Goal: Browse casually

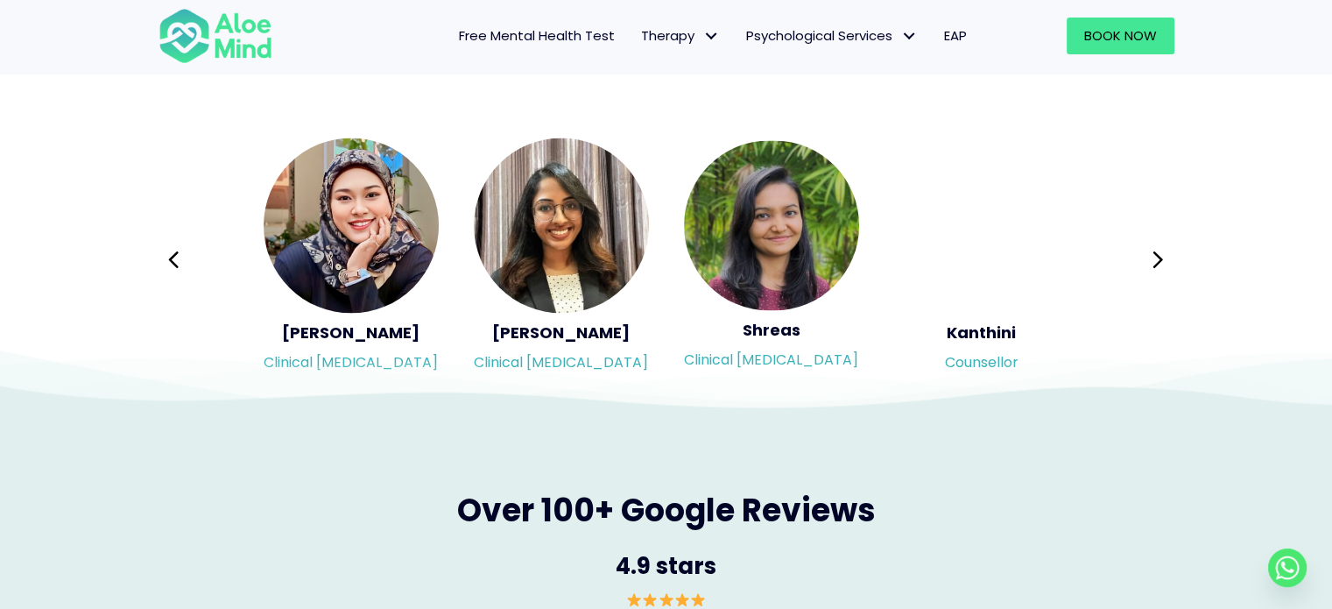
scroll to position [2978, 0]
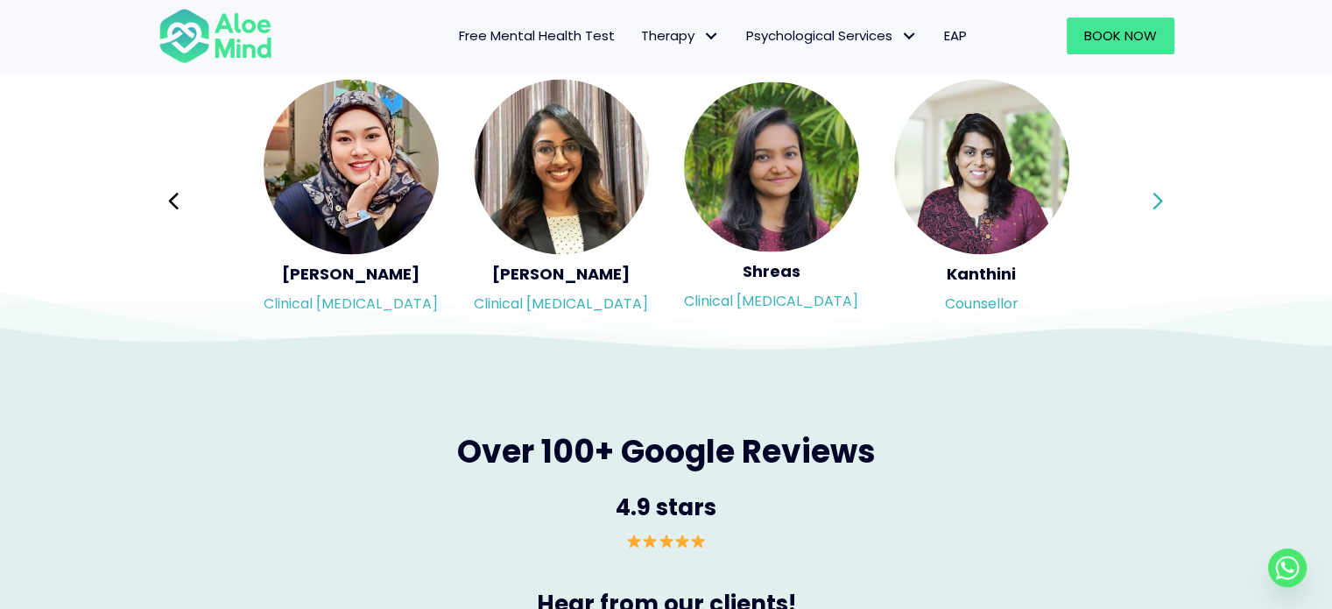
click at [1159, 208] on icon at bounding box center [1158, 200] width 12 height 33
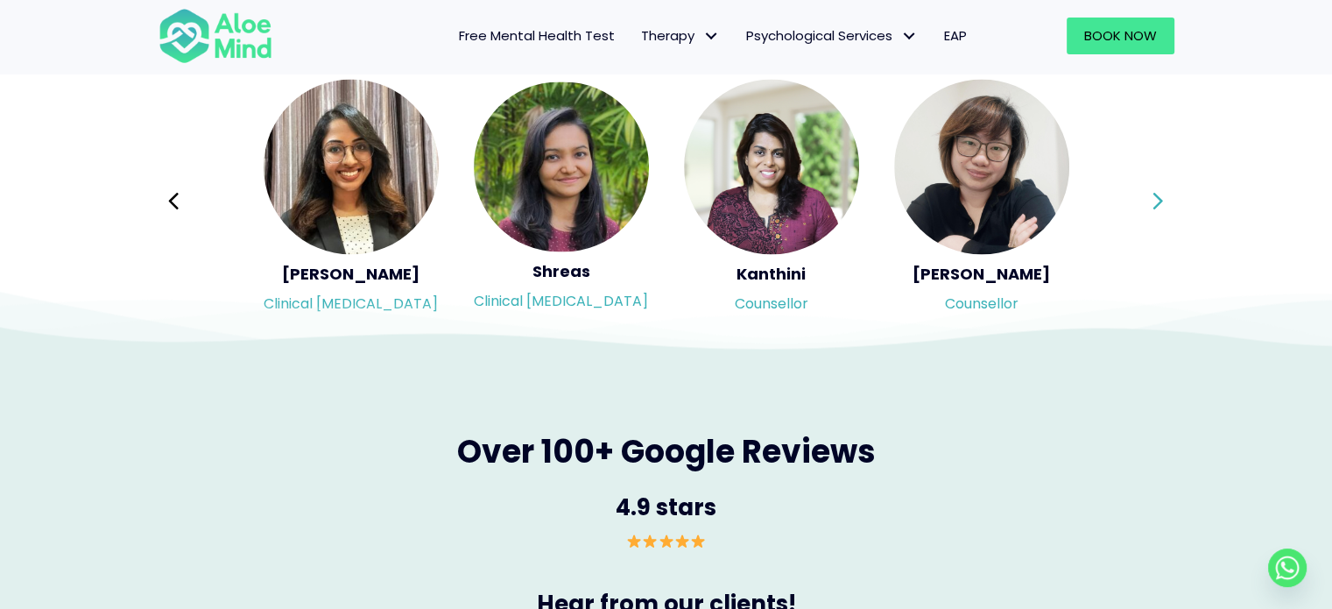
click at [1159, 208] on icon at bounding box center [1158, 200] width 12 height 33
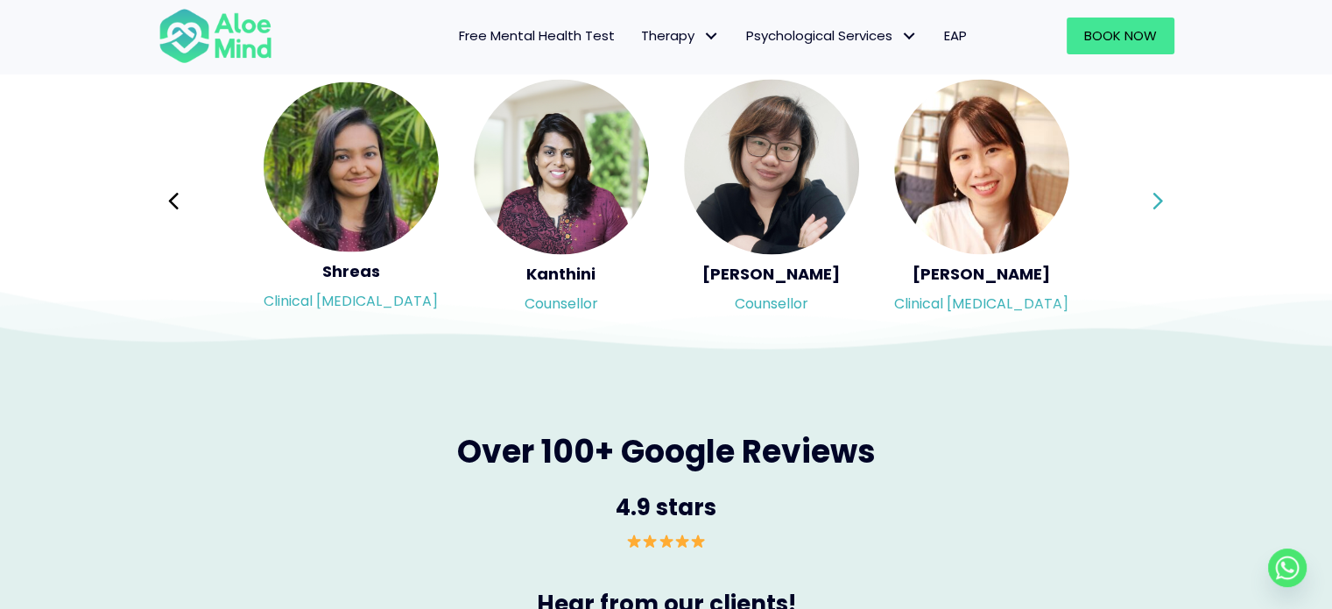
click at [1159, 208] on div "Syndy Clinical [MEDICAL_DATA] Diveena Clinical [MEDICAL_DATA] Elynna Counsellor…" at bounding box center [667, 200] width 1016 height 247
click at [1159, 208] on icon at bounding box center [1158, 200] width 12 height 33
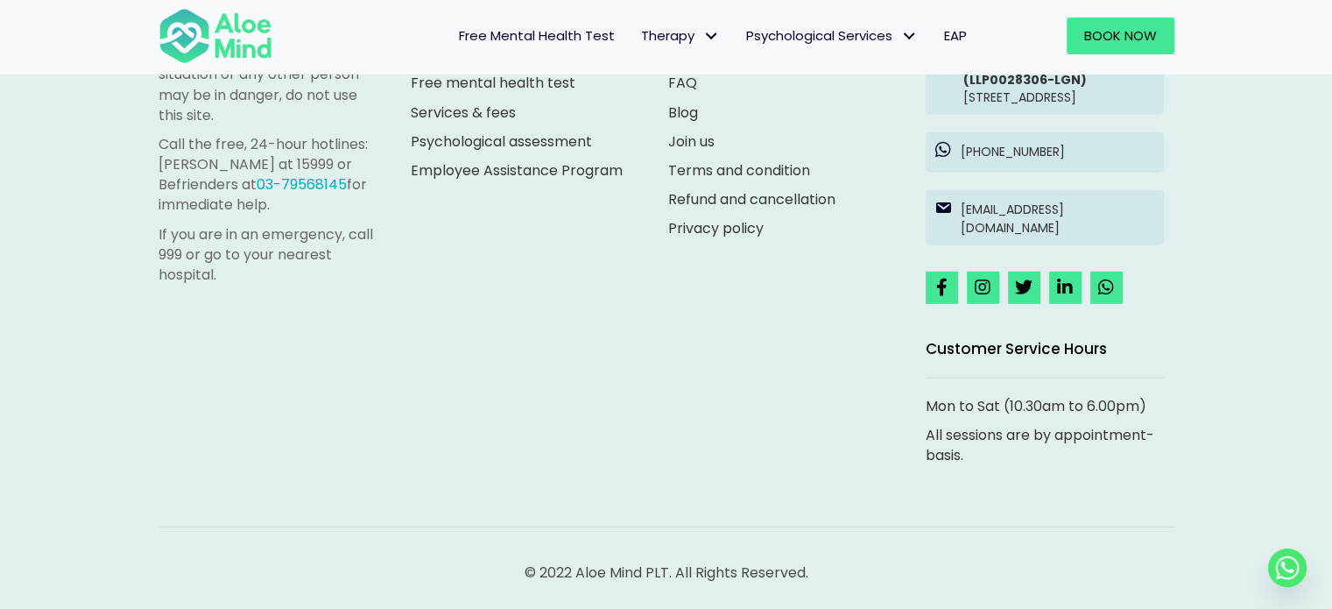
scroll to position [5034, 0]
drag, startPoint x: 575, startPoint y: 572, endPoint x: 642, endPoint y: 572, distance: 67.4
click at [642, 572] on p "© 2022 Aloe Mind PLT. All Rights Reserved." at bounding box center [667, 572] width 1016 height 20
copy p "Aloe Mind"
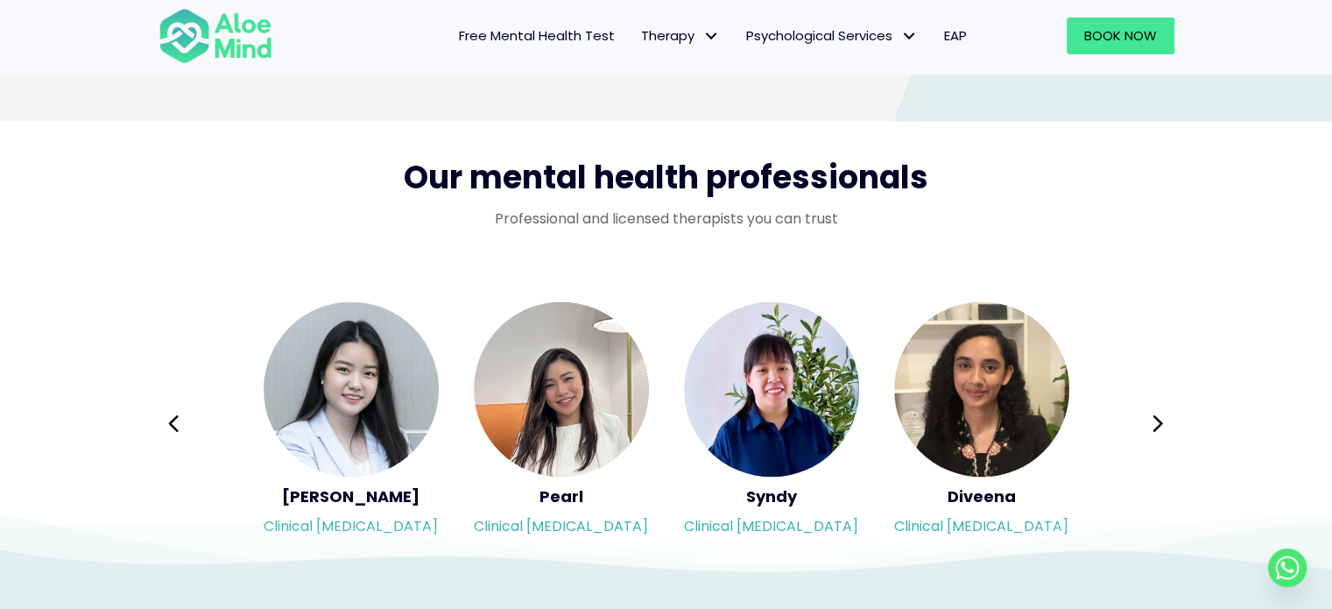
scroll to position [2932, 0]
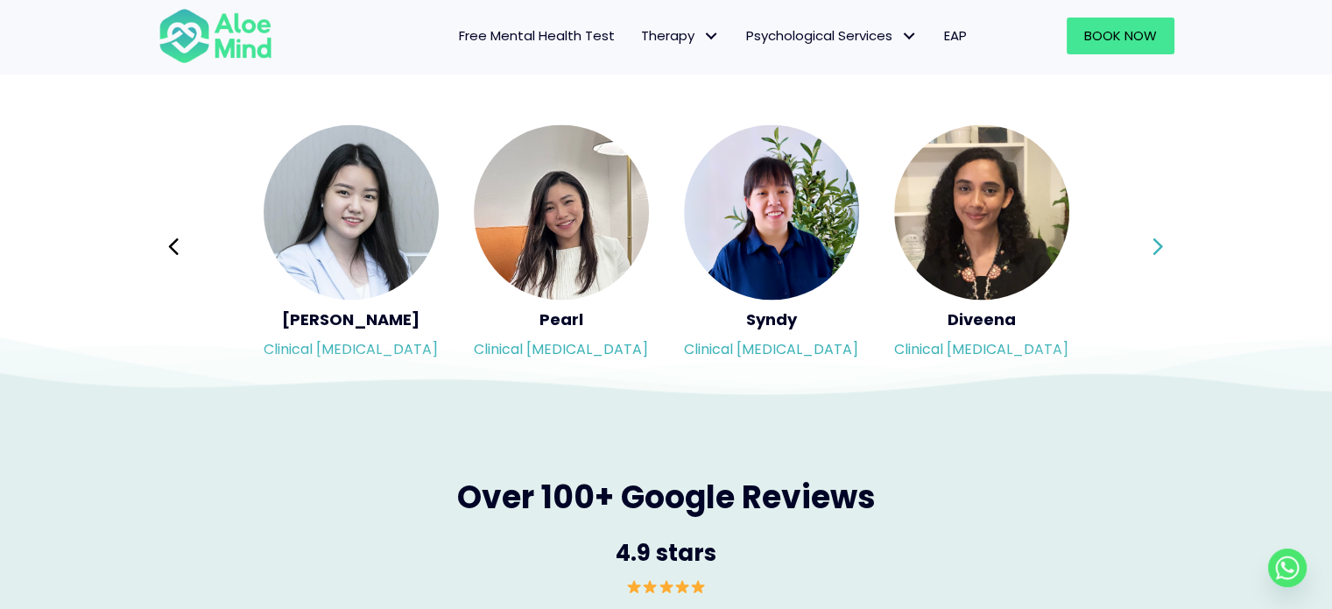
click at [1151, 236] on button "Next" at bounding box center [1159, 246] width 42 height 42
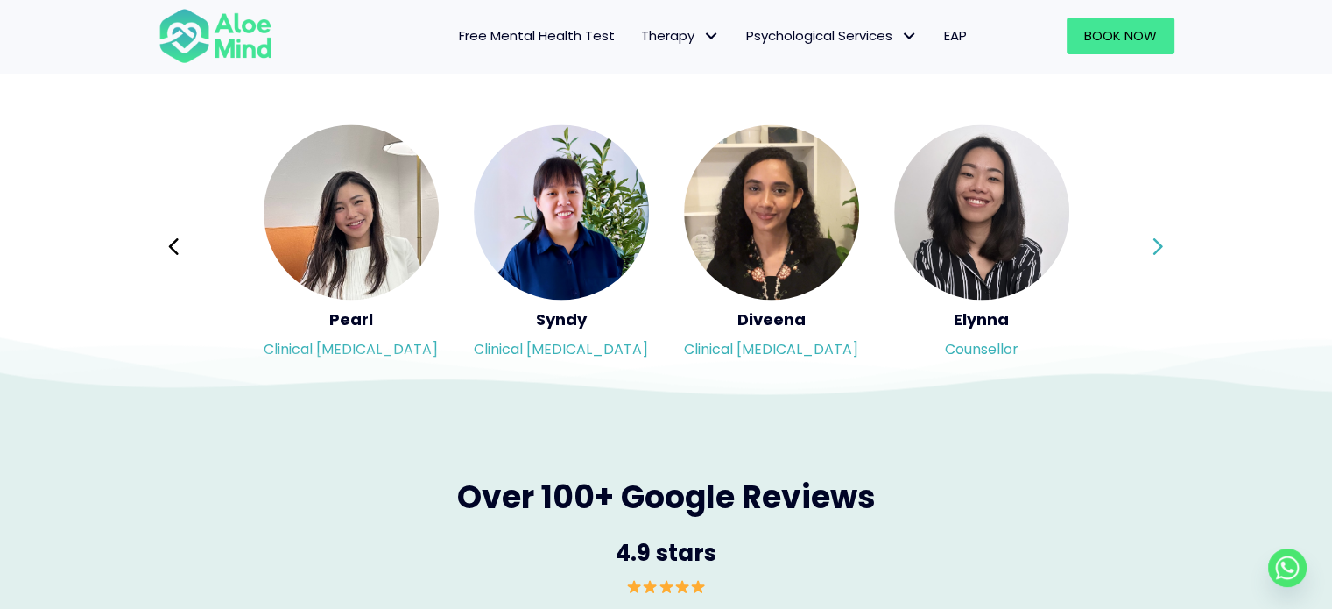
click at [1151, 236] on button "Next" at bounding box center [1159, 246] width 42 height 42
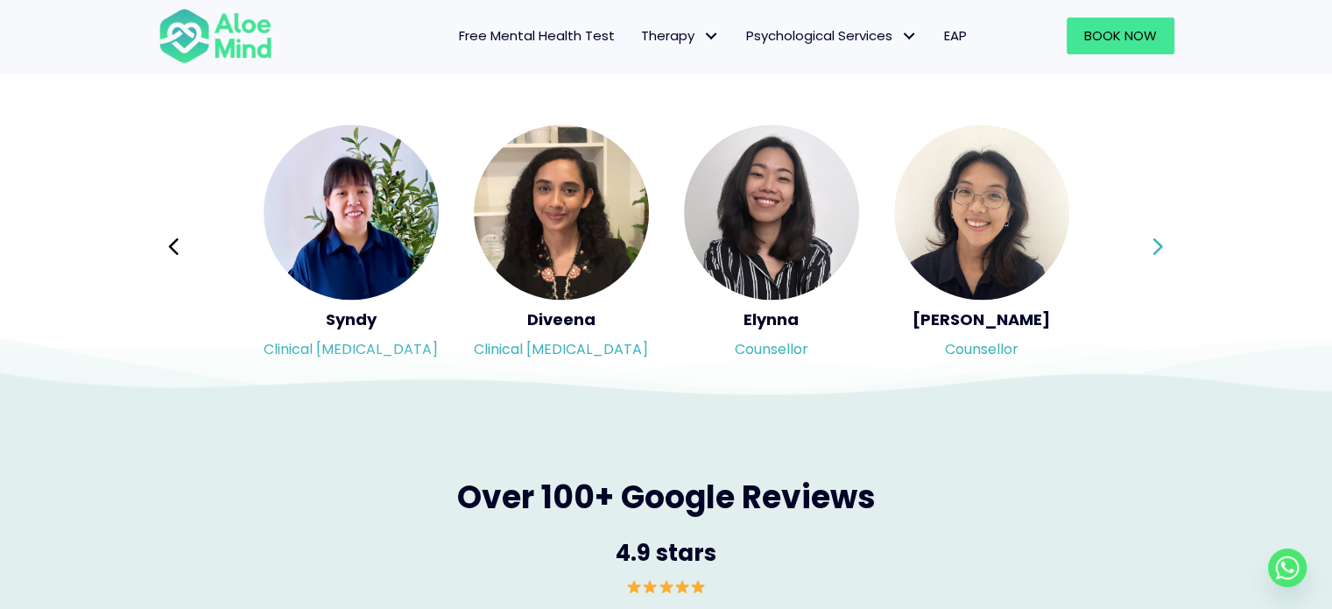
click at [1151, 236] on div "Syndy Clinical [MEDICAL_DATA] Diveena Clinical [MEDICAL_DATA] Elynna Counsellor…" at bounding box center [667, 246] width 1016 height 247
click at [1151, 236] on button "Next" at bounding box center [1159, 246] width 42 height 42
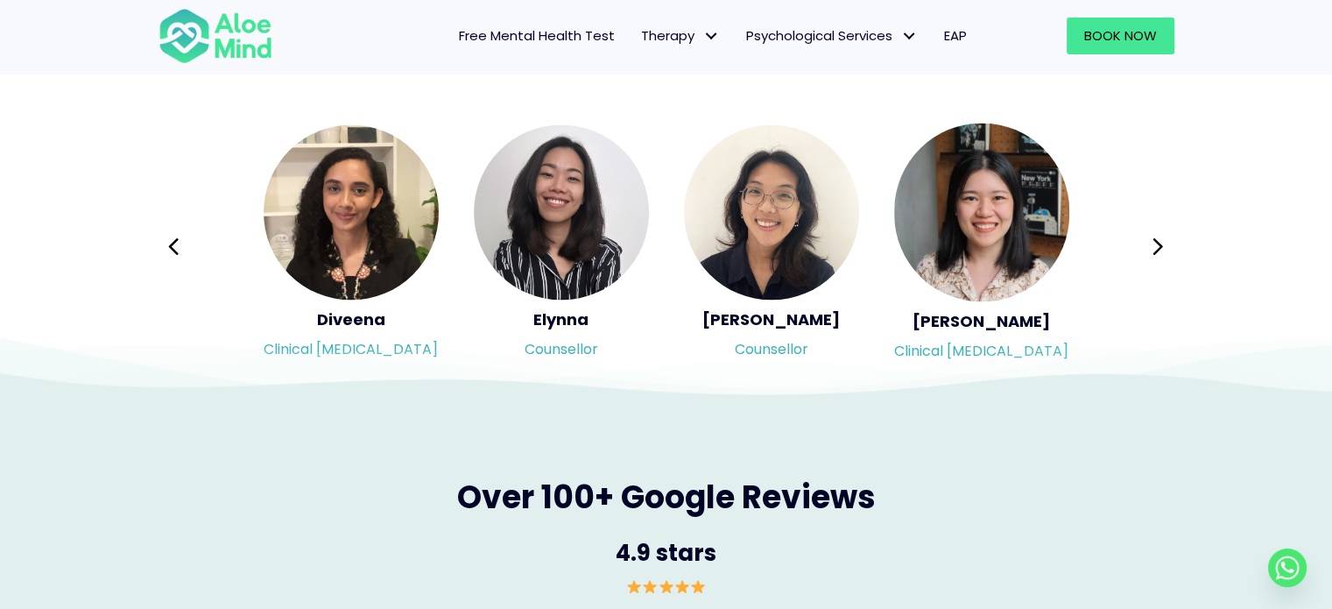
click at [1146, 241] on button "Next" at bounding box center [1159, 246] width 42 height 42
